Goal: Check status: Verify the current state of an ongoing process or item

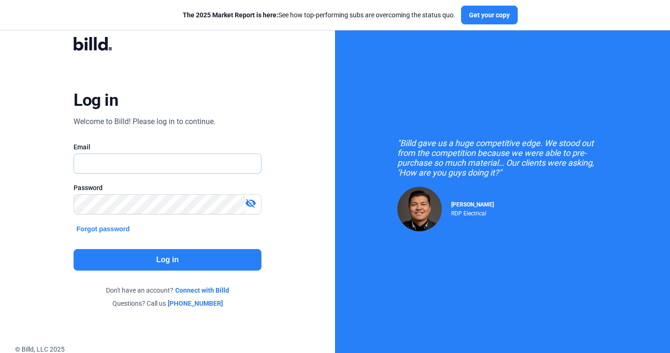
click at [225, 163] on input "text" at bounding box center [167, 163] width 186 height 19
click at [174, 161] on input "text" at bounding box center [167, 163] width 186 height 19
type input "[EMAIL_ADDRESS][DOMAIN_NAME]"
click at [170, 252] on button "Log in" at bounding box center [167, 260] width 187 height 22
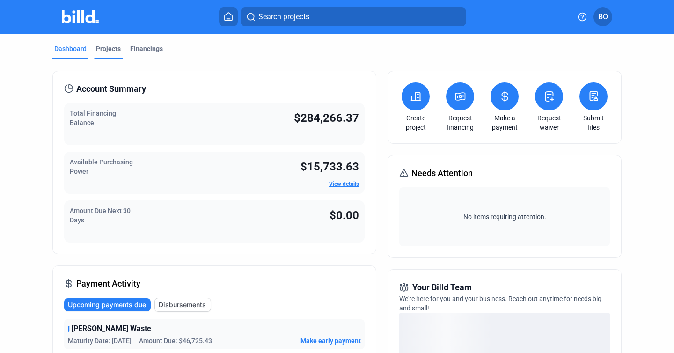
click at [111, 47] on div "Projects" at bounding box center [108, 48] width 25 height 9
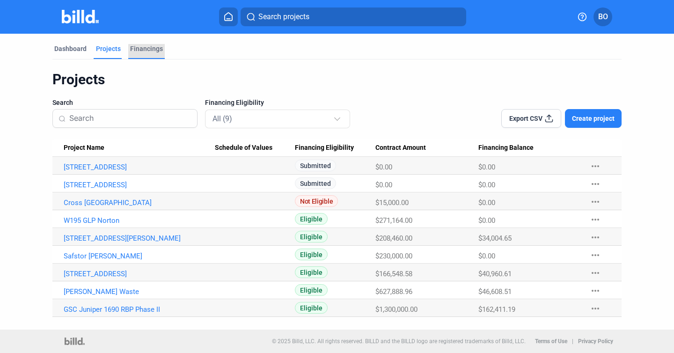
click at [151, 52] on div "Financings" at bounding box center [146, 48] width 33 height 9
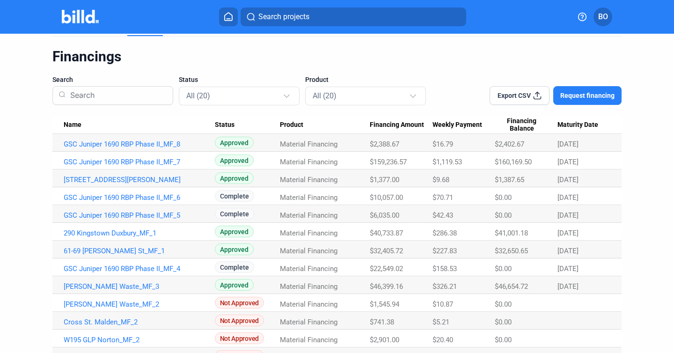
scroll to position [24, 0]
drag, startPoint x: 496, startPoint y: 286, endPoint x: 531, endPoint y: 287, distance: 34.7
click at [531, 148] on div "$46,654.72" at bounding box center [526, 143] width 63 height 8
copy span "46,654.72"
